Goal: Task Accomplishment & Management: Use online tool/utility

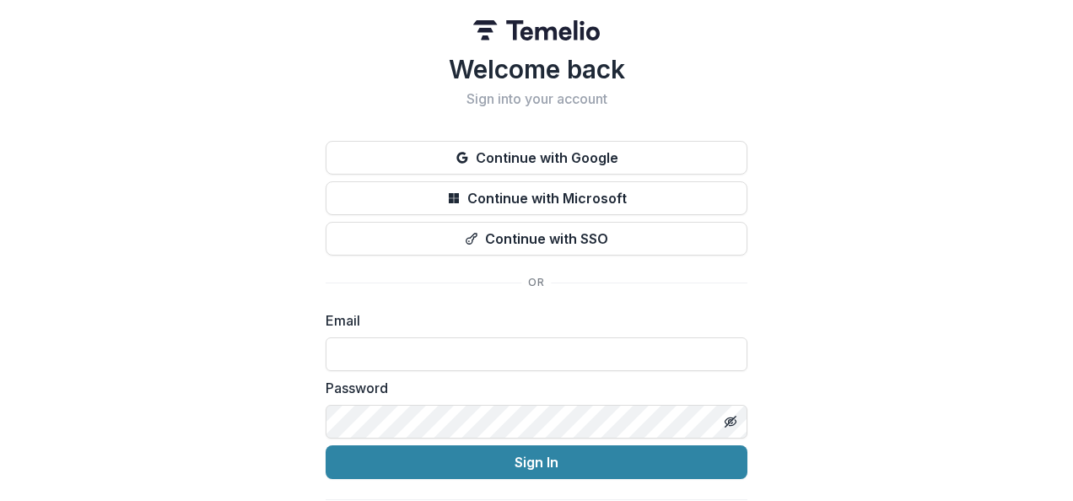
scroll to position [50, 0]
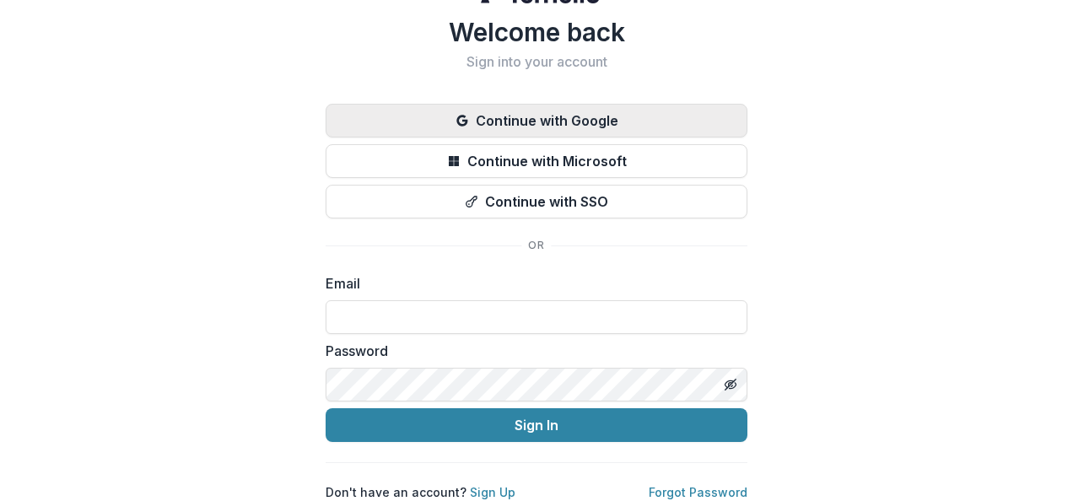
click at [558, 111] on button "Continue with Google" at bounding box center [537, 121] width 422 height 34
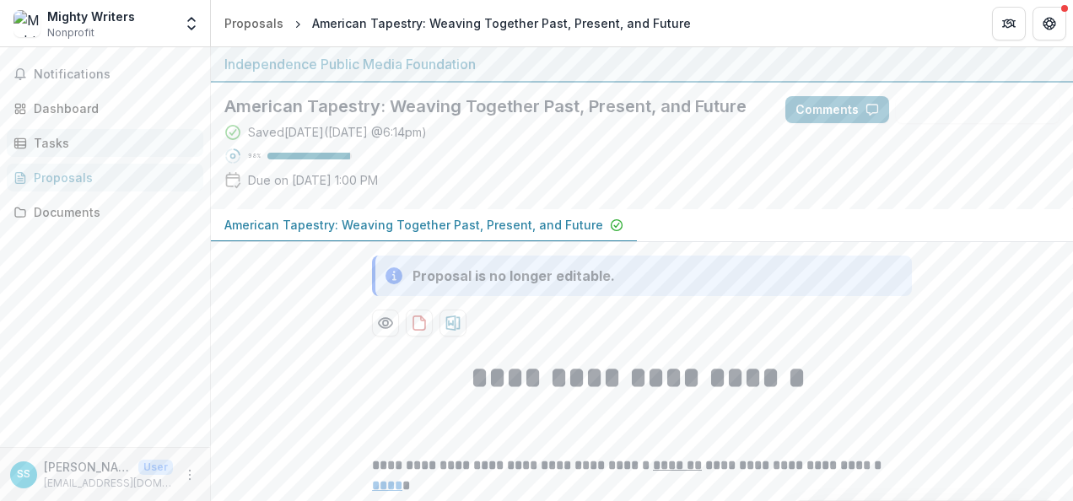
click at [67, 135] on div "Tasks" at bounding box center [112, 143] width 156 height 18
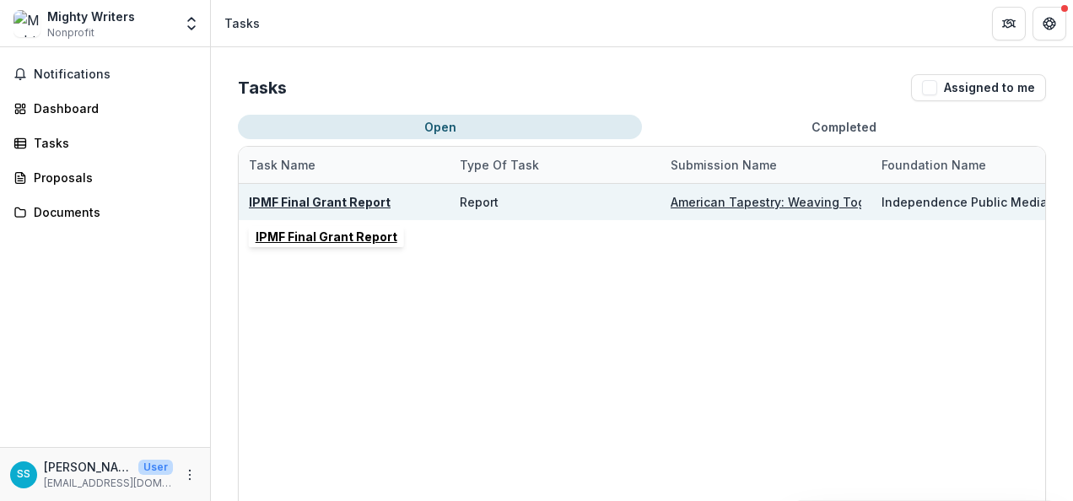
click at [346, 201] on u "IPMF Final Grant Report" at bounding box center [320, 202] width 142 height 14
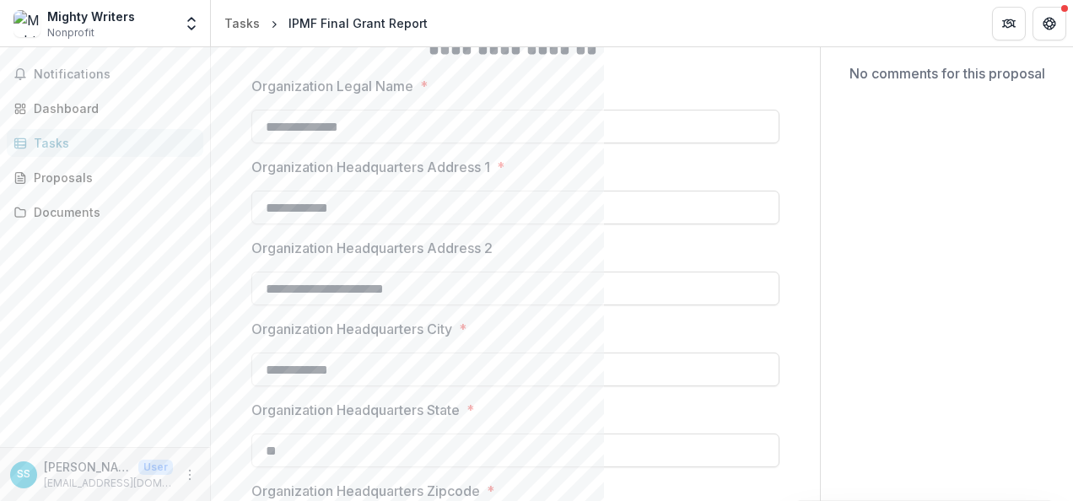
scroll to position [207, 0]
